Goal: Information Seeking & Learning: Find specific fact

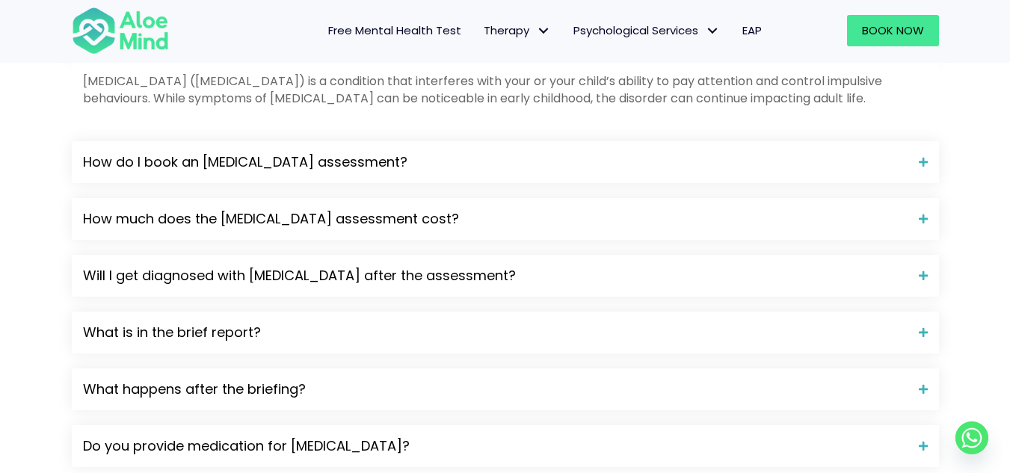
scroll to position [1707, 0]
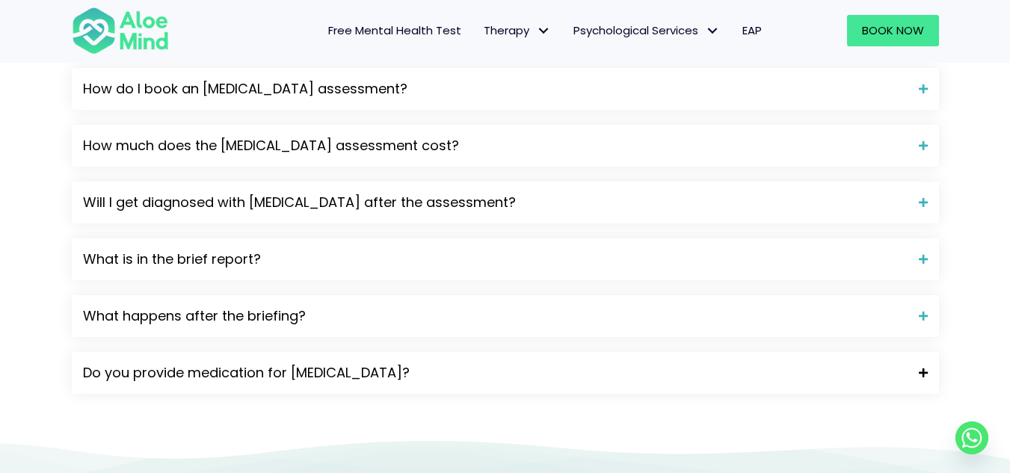
click at [897, 363] on span "Do you provide medication for [MEDICAL_DATA]?" at bounding box center [495, 372] width 825 height 19
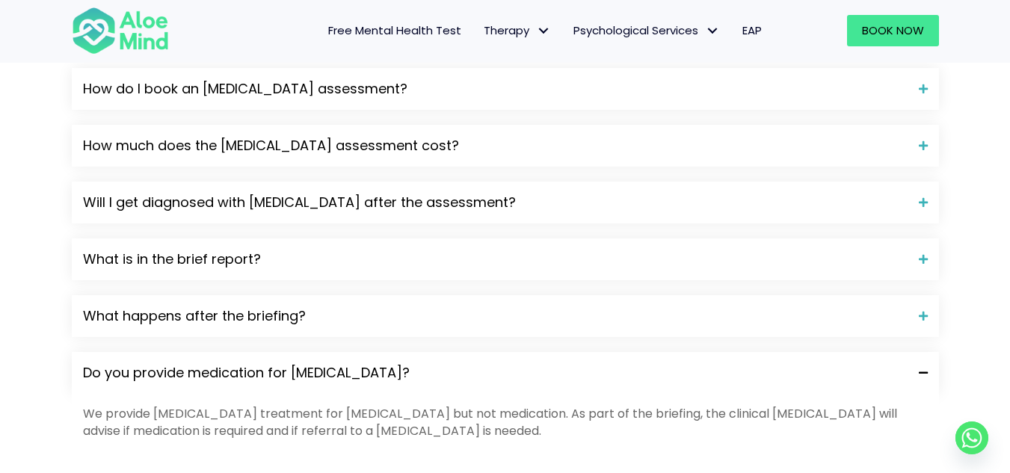
click at [528, 405] on p "We provide [MEDICAL_DATA] treatment for [MEDICAL_DATA] but not medication. As p…" at bounding box center [505, 422] width 845 height 34
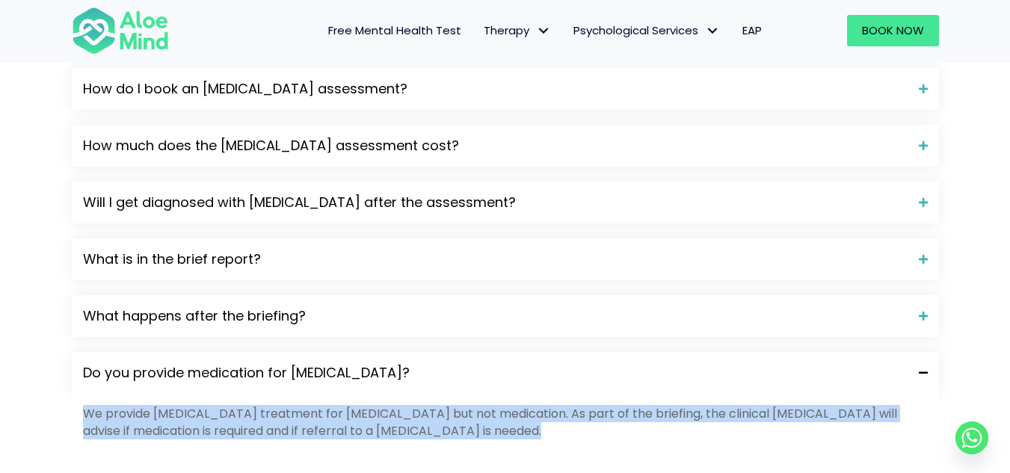
click at [528, 405] on p "We provide [MEDICAL_DATA] treatment for [MEDICAL_DATA] but not medication. As p…" at bounding box center [505, 422] width 845 height 34
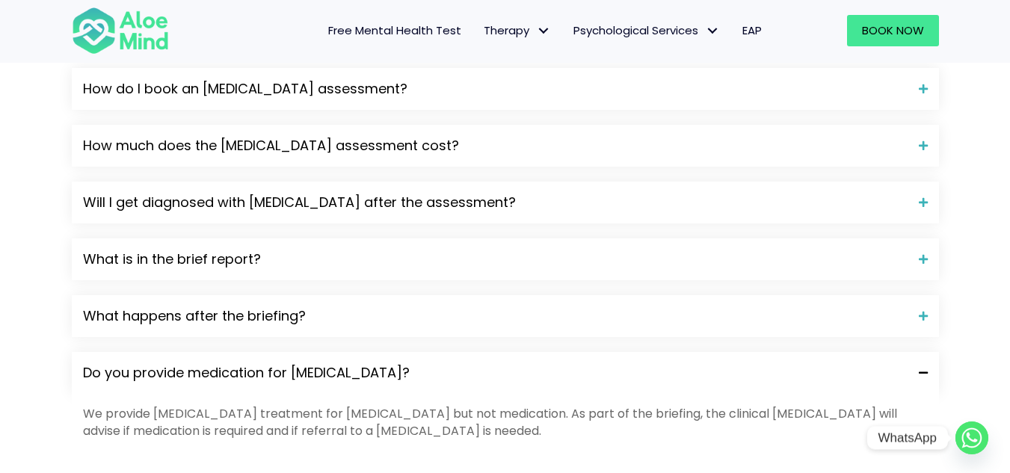
click at [979, 431] on circle "Whatsapp" at bounding box center [971, 438] width 33 height 33
